Goal: Transaction & Acquisition: Purchase product/service

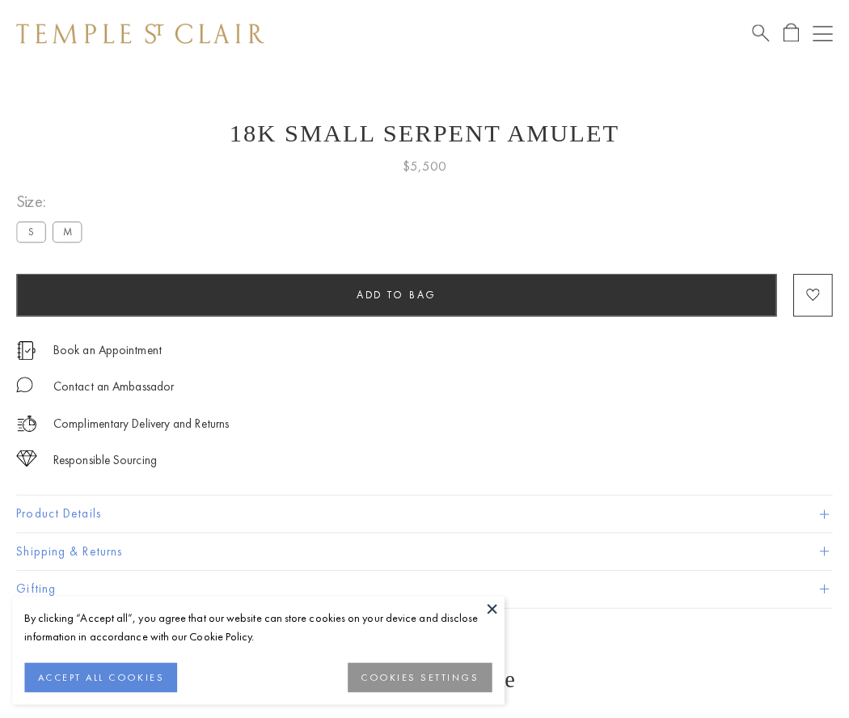
scroll to position [58, 0]
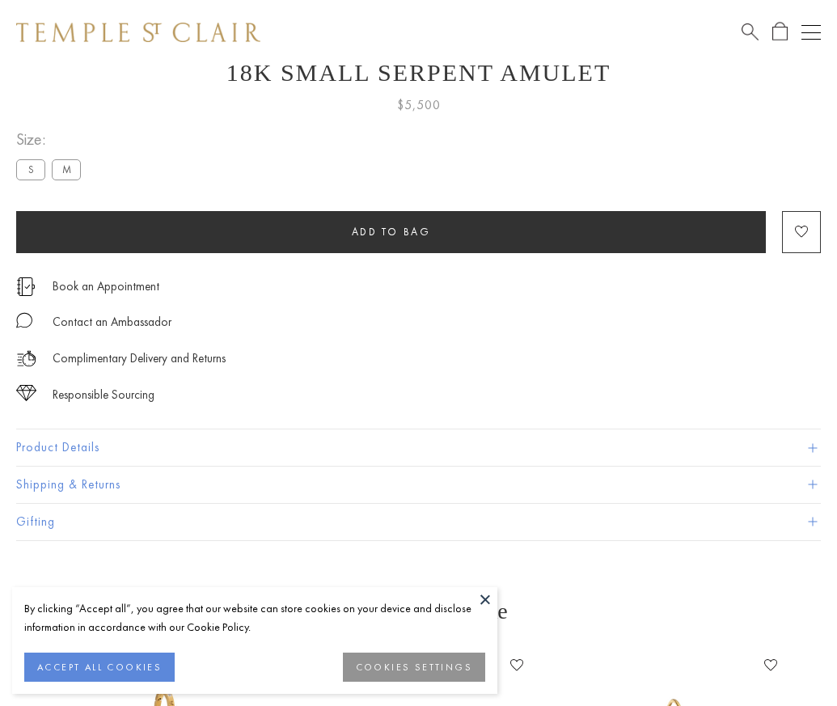
click at [391, 231] on span "Add to bag" at bounding box center [391, 232] width 79 height 14
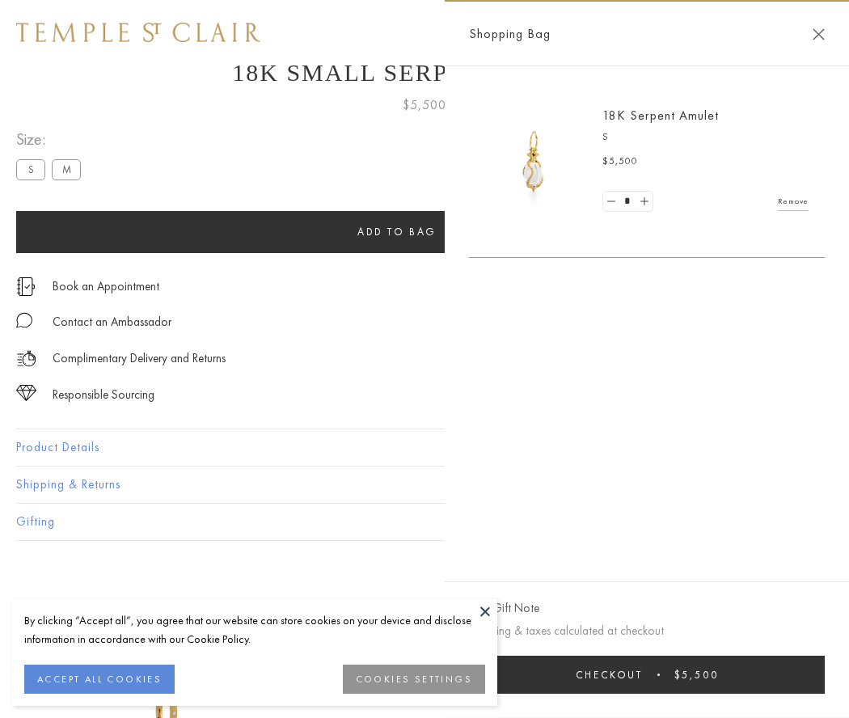
click at [687, 675] on button "Checkout $5,500" at bounding box center [647, 675] width 356 height 38
